Goal: Find specific page/section: Find specific page/section

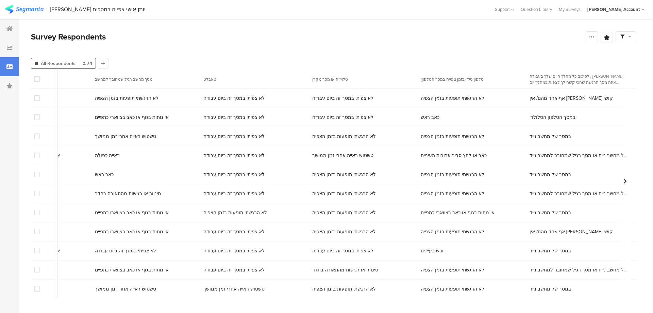
scroll to position [0, 3646]
